Goal: Information Seeking & Learning: Learn about a topic

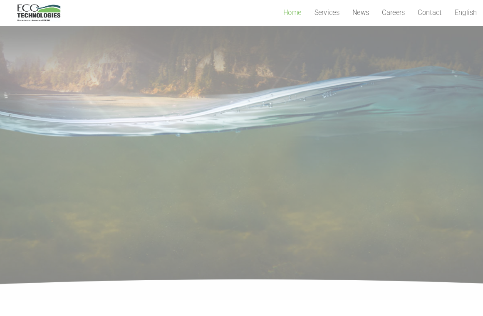
scroll to position [3, 0]
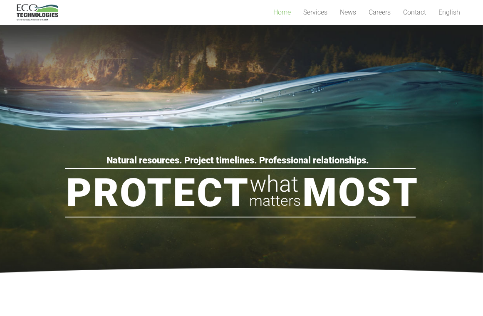
click at [324, 12] on span "Services" at bounding box center [316, 12] width 24 height 8
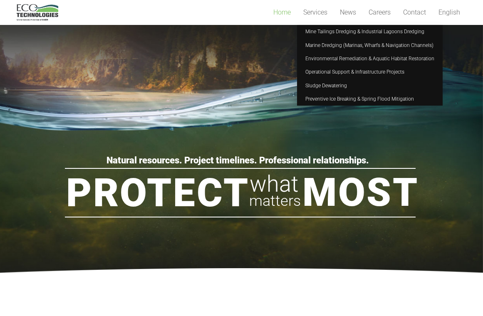
click at [320, 101] on span "Preventive Ice Breaking & Spring Flood Mitigation" at bounding box center [360, 99] width 109 height 6
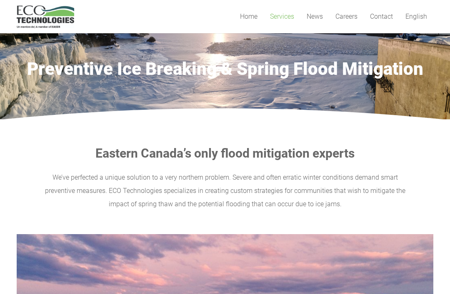
click at [285, 15] on span "Services" at bounding box center [282, 16] width 24 height 8
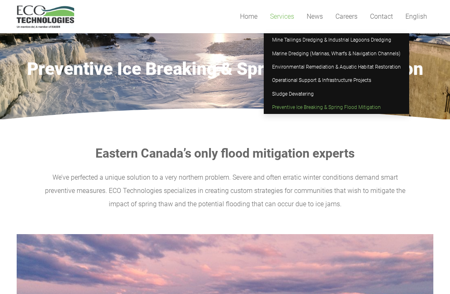
click at [280, 95] on span "Sludge Dewatering" at bounding box center [293, 94] width 42 height 6
